Goal: Find specific page/section: Find specific page/section

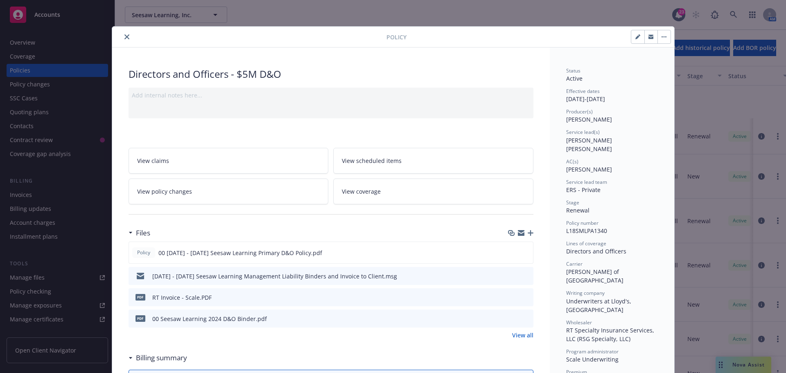
scroll to position [82, 0]
click at [124, 37] on icon "close" at bounding box center [126, 36] width 5 height 5
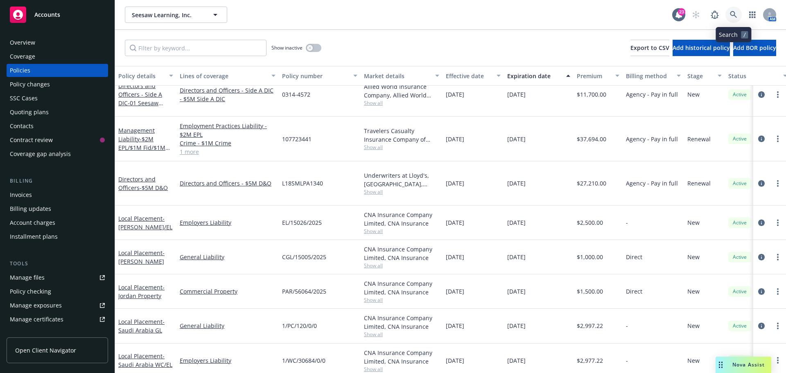
click at [731, 13] on icon at bounding box center [732, 14] width 7 height 7
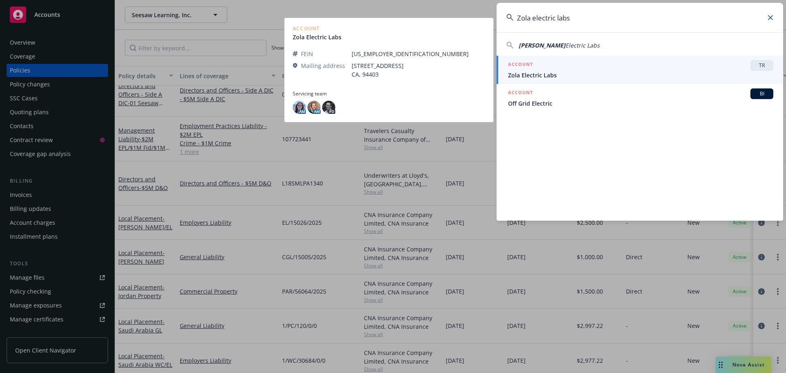
type input "Zola electric labs"
click at [539, 77] on span "Zola Electric Labs" at bounding box center [640, 75] width 265 height 9
